Goal: Information Seeking & Learning: Find specific page/section

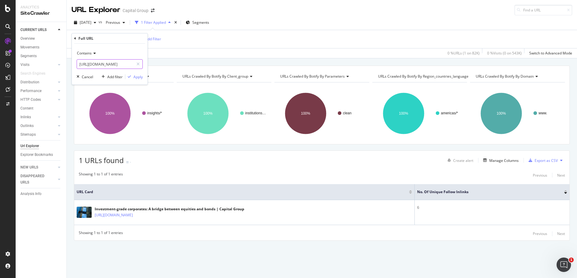
click at [109, 63] on input "[URL][DOMAIN_NAME]" at bounding box center [105, 64] width 57 height 10
paste input "advisor/insights/articles/ir-[DEMOGRAPHIC_DATA]-participant"
type input "[URL][DOMAIN_NAME]"
click at [136, 78] on div "Apply" at bounding box center [137, 76] width 9 height 5
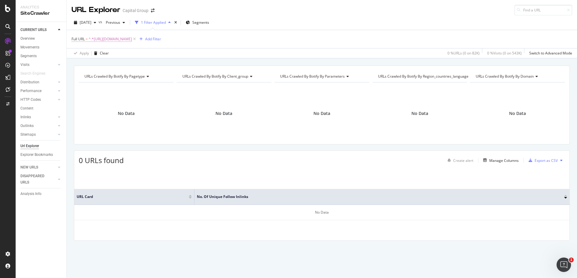
click at [132, 38] on span "^.*[URL][DOMAIN_NAME]" at bounding box center [110, 39] width 43 height 8
click at [86, 54] on span "Contains" at bounding box center [84, 52] width 15 height 5
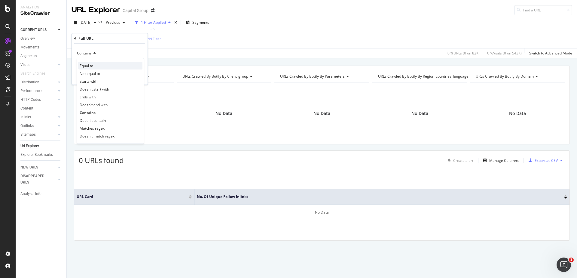
click at [87, 63] on span "Equal to" at bounding box center [87, 65] width 14 height 5
click at [136, 78] on div "Apply" at bounding box center [137, 76] width 9 height 5
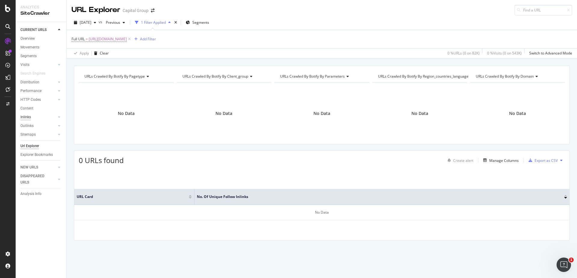
click at [25, 119] on div "Inlinks" at bounding box center [25, 117] width 11 height 6
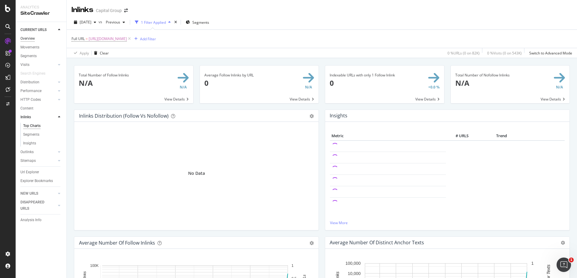
click at [25, 39] on div "Overview" at bounding box center [27, 38] width 14 height 6
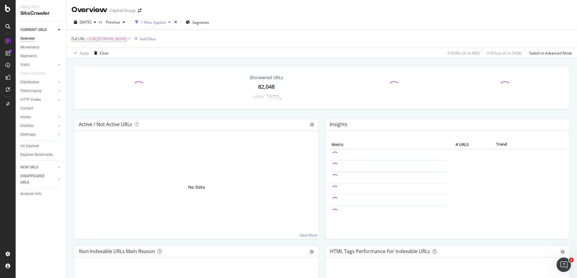
click at [127, 37] on span "[URL][DOMAIN_NAME]" at bounding box center [108, 39] width 38 height 8
click at [88, 53] on span "Equal to" at bounding box center [84, 52] width 14 height 5
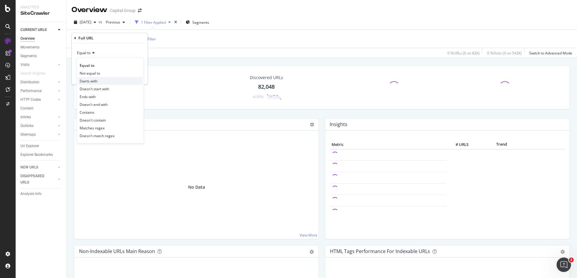
click at [92, 82] on span "Starts with" at bounding box center [89, 80] width 18 height 5
click at [140, 76] on div "Apply" at bounding box center [137, 76] width 9 height 5
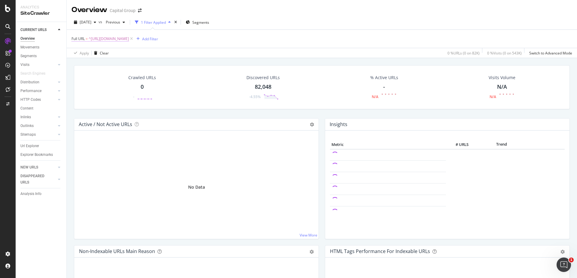
click at [129, 38] on span "^[URL][DOMAIN_NAME]" at bounding box center [109, 39] width 40 height 8
click at [92, 53] on span "Starts with" at bounding box center [86, 52] width 18 height 5
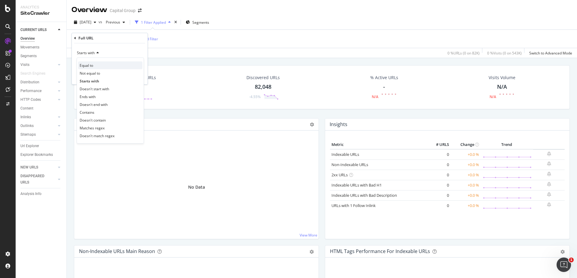
click at [92, 65] on span "Equal to" at bounding box center [87, 65] width 14 height 5
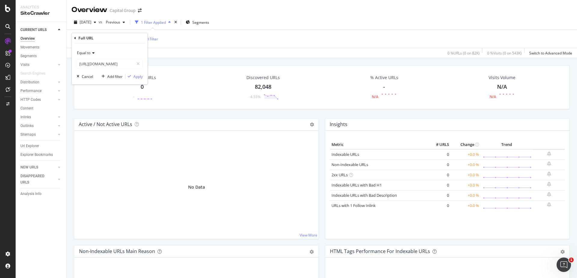
click at [136, 81] on div "Equal to [URL][DOMAIN_NAME] Cancel Add filter Apply" at bounding box center [110, 63] width 76 height 41
click at [137, 78] on div "Apply" at bounding box center [137, 76] width 9 height 5
click at [127, 38] on span "[URL][DOMAIN_NAME]" at bounding box center [108, 39] width 38 height 8
click at [114, 65] on input "[URL][DOMAIN_NAME]" at bounding box center [105, 64] width 57 height 10
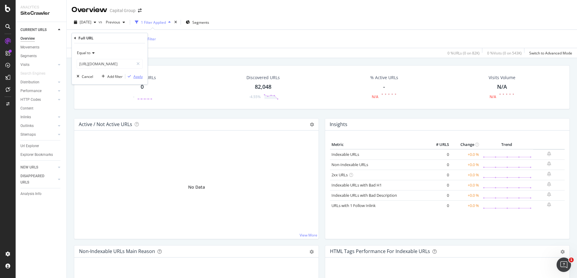
click at [137, 77] on div "Apply" at bounding box center [137, 76] width 9 height 5
click at [127, 39] on span "[URL][DOMAIN_NAME]" at bounding box center [108, 39] width 38 height 8
click at [113, 65] on input "[URL][DOMAIN_NAME]" at bounding box center [105, 64] width 57 height 10
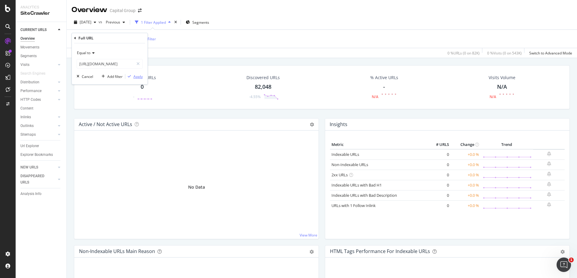
click at [139, 75] on div "Apply" at bounding box center [137, 76] width 9 height 5
click at [127, 36] on span "[URL][DOMAIN_NAME]" at bounding box center [108, 39] width 38 height 8
click at [113, 60] on input "[URL][DOMAIN_NAME]" at bounding box center [105, 64] width 57 height 10
click at [138, 75] on div "Apply" at bounding box center [137, 76] width 9 height 5
